Goal: Transaction & Acquisition: Purchase product/service

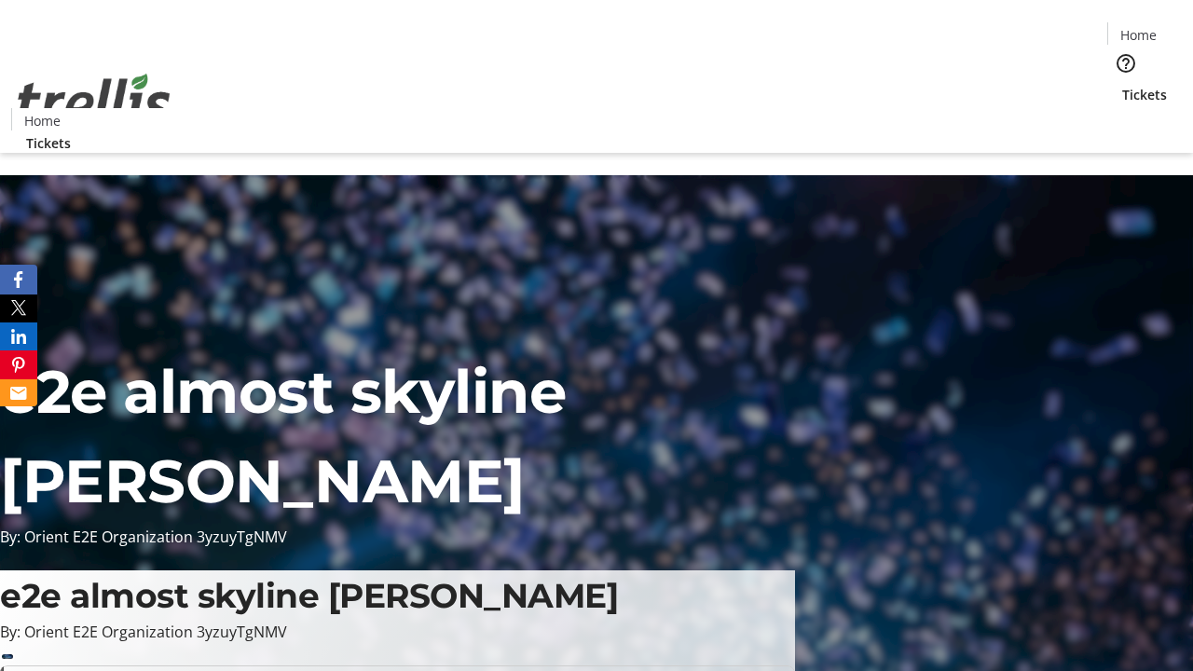
click at [1122, 85] on span "Tickets" at bounding box center [1144, 95] width 45 height 20
